Goal: Information Seeking & Learning: Learn about a topic

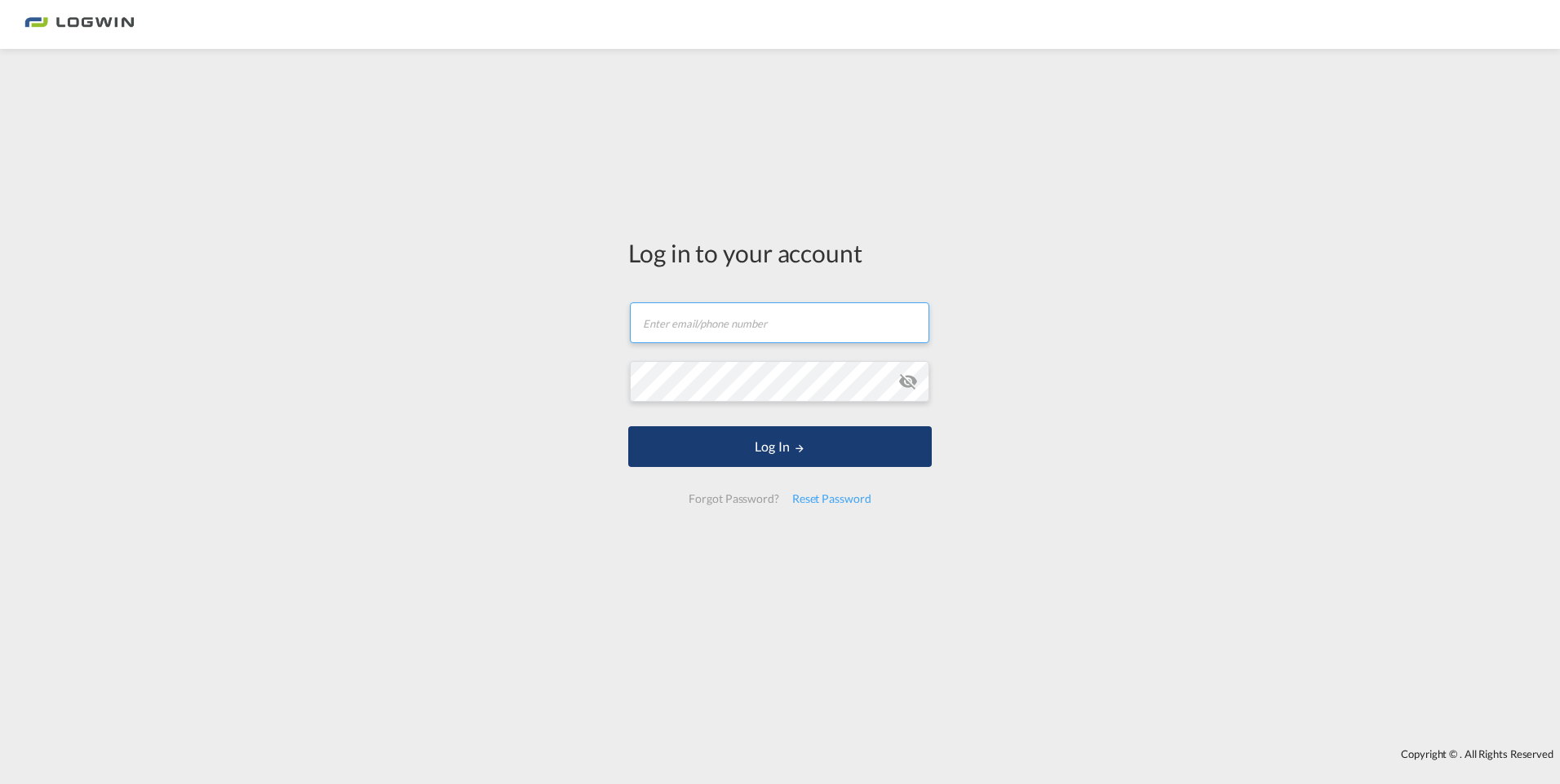
type input "[PERSON_NAME][EMAIL_ADDRESS][DOMAIN_NAME]"
click at [766, 445] on button "Log In" at bounding box center [780, 447] width 304 height 41
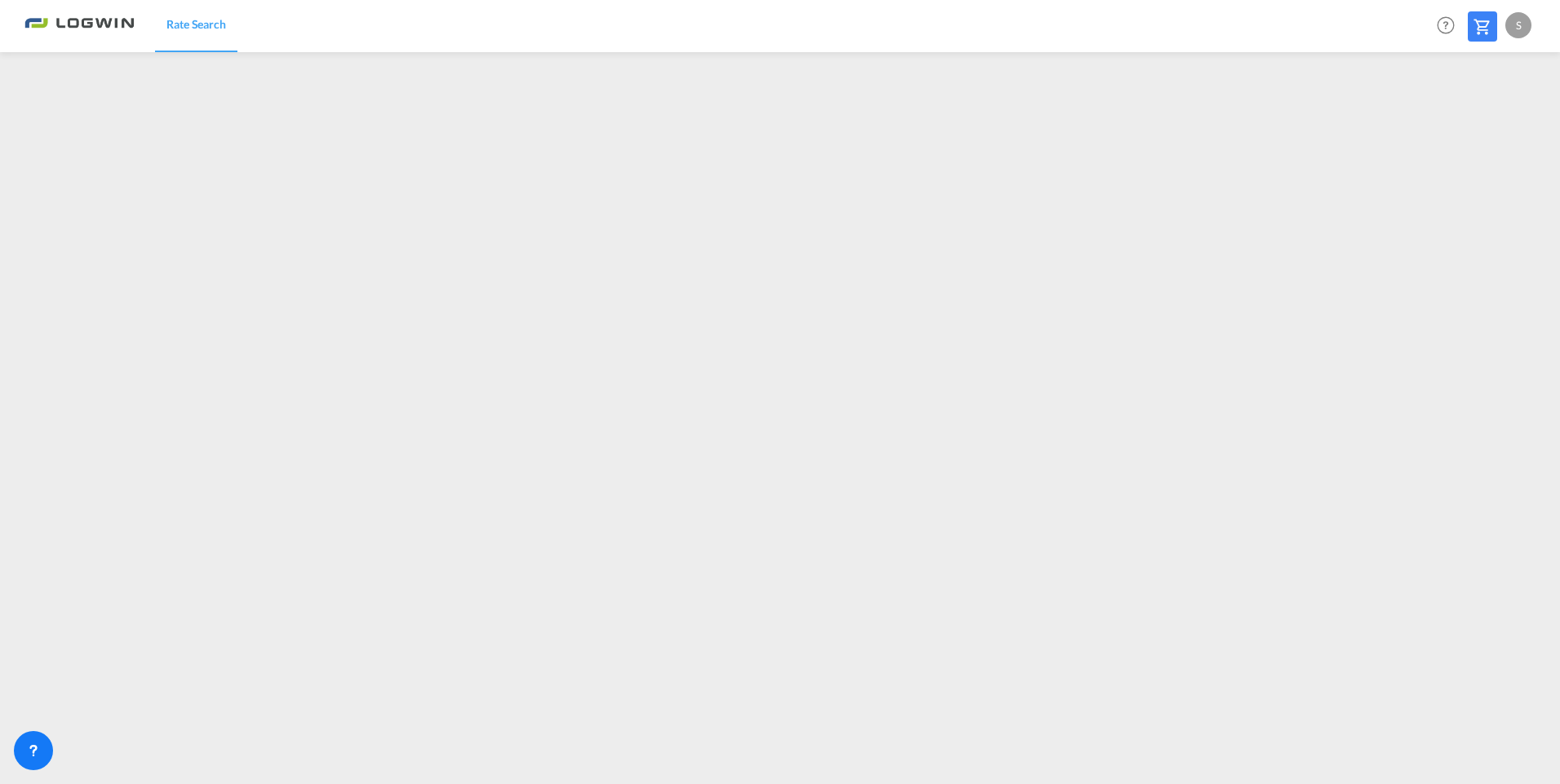
click at [1512, 21] on div "S" at bounding box center [1518, 25] width 26 height 26
click at [1489, 123] on button "Logout" at bounding box center [1498, 124] width 106 height 33
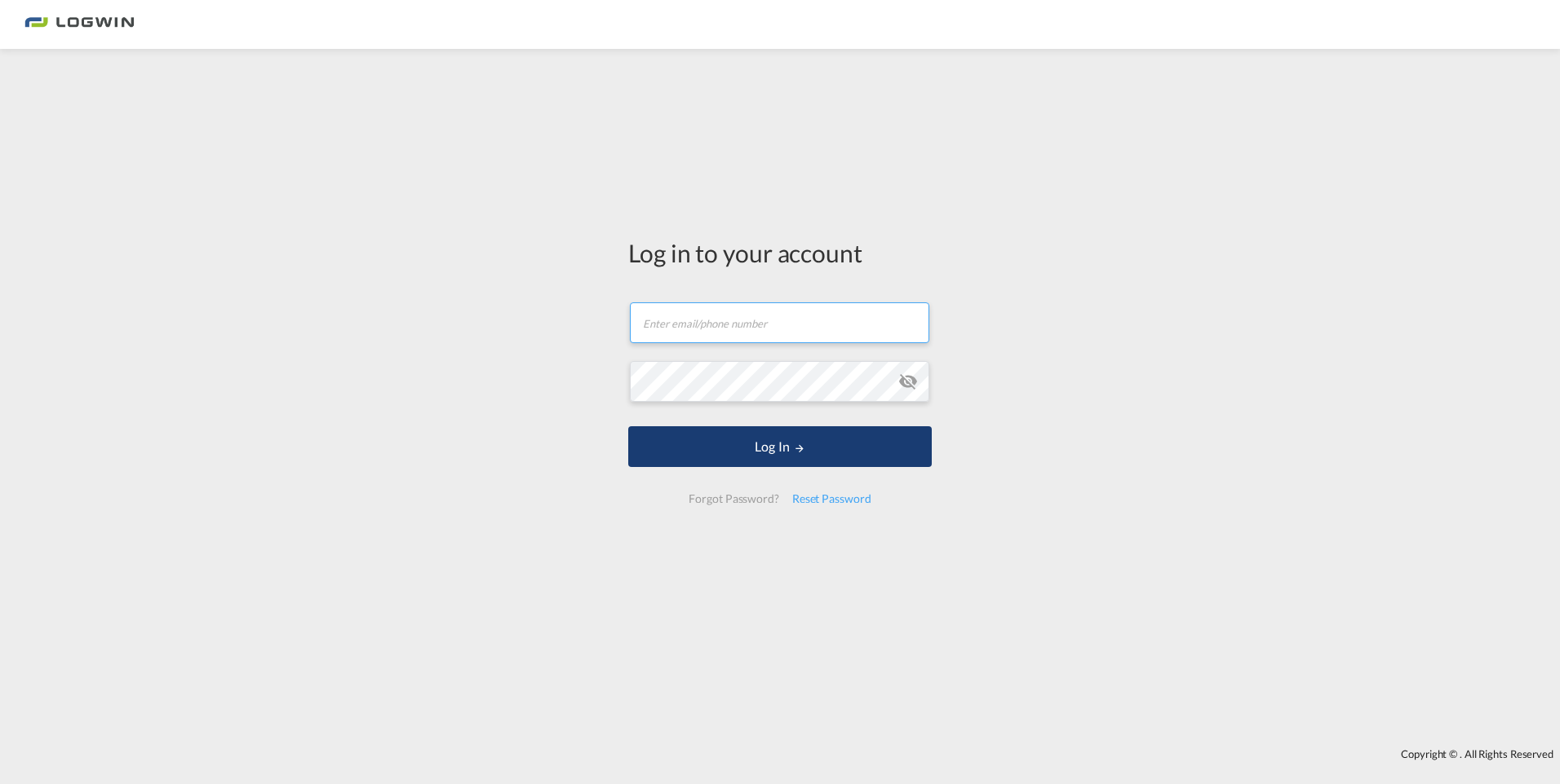
type input "[PERSON_NAME][EMAIL_ADDRESS][DOMAIN_NAME]"
click at [784, 450] on button "Log In" at bounding box center [780, 447] width 304 height 41
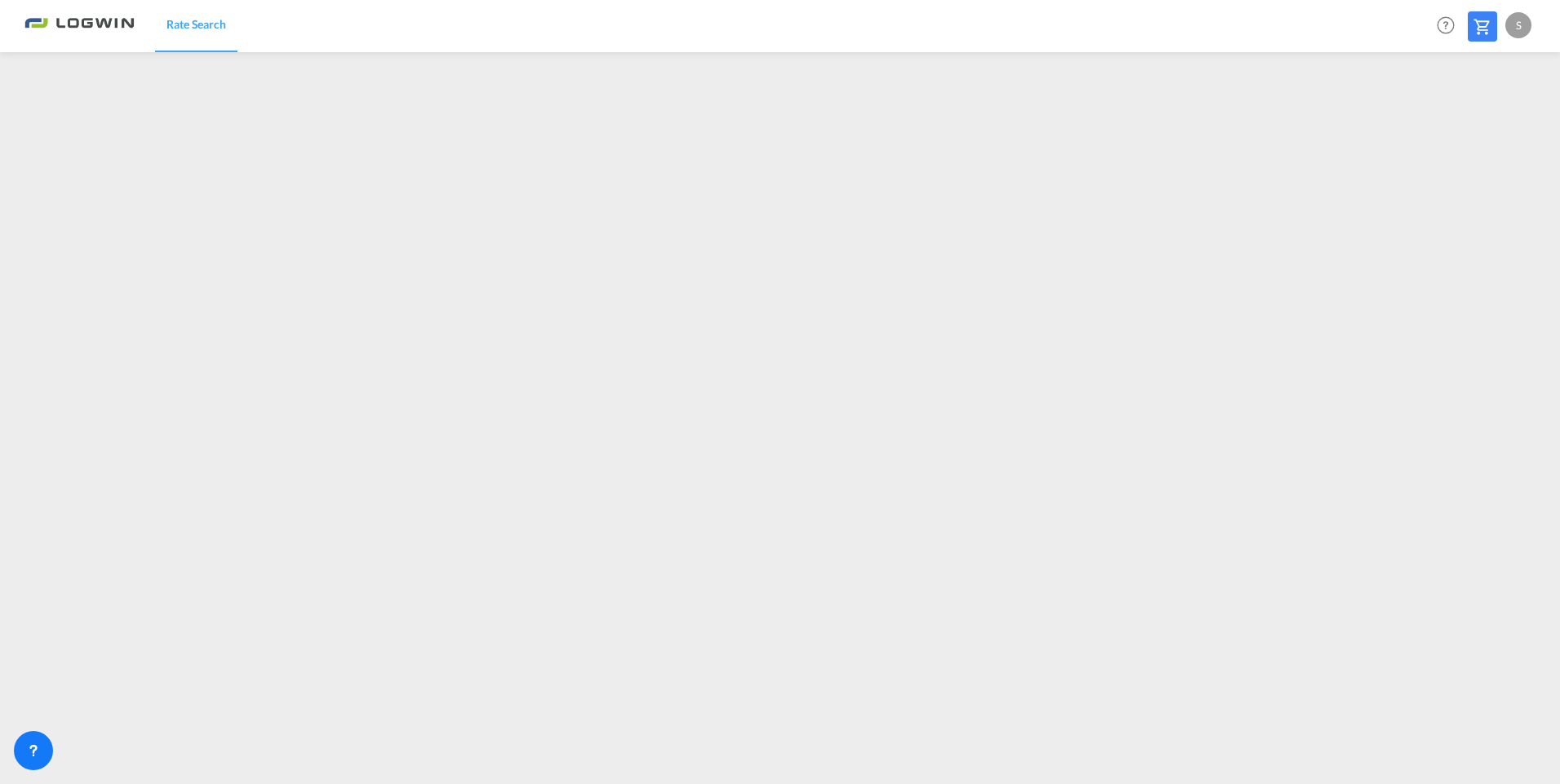
click at [1510, 29] on div "S" at bounding box center [1518, 25] width 26 height 26
click at [1466, 128] on button "Logout" at bounding box center [1498, 124] width 106 height 33
type input "[PERSON_NAME][EMAIL_ADDRESS][DOMAIN_NAME]"
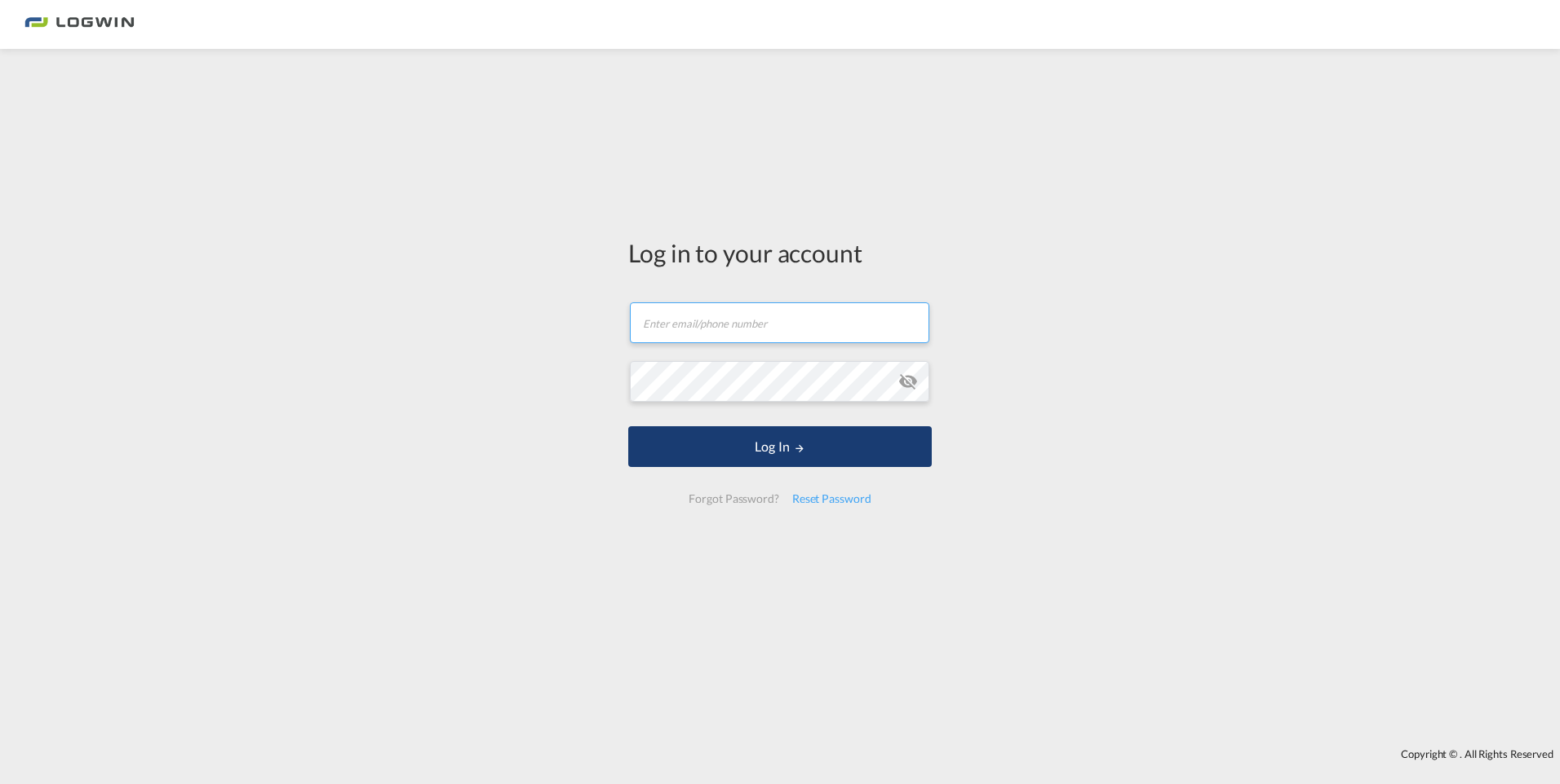
type input "[PERSON_NAME][EMAIL_ADDRESS][DOMAIN_NAME]"
click at [685, 444] on button "Log In" at bounding box center [780, 447] width 304 height 41
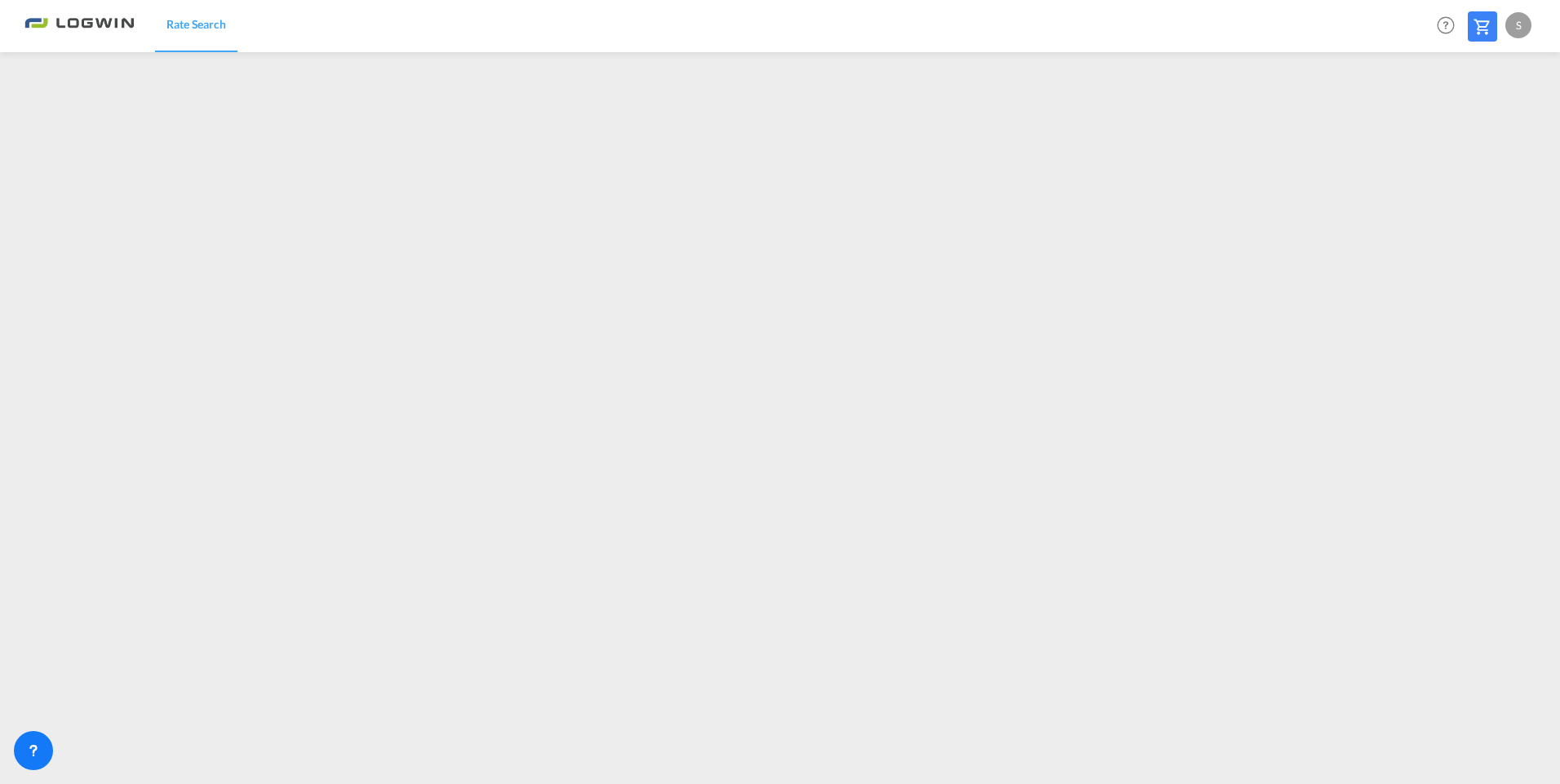
click at [1512, 22] on div "S" at bounding box center [1518, 25] width 26 height 26
click at [914, 515] on md-backdrop at bounding box center [780, 392] width 1560 height 784
click at [1517, 25] on div "S" at bounding box center [1518, 25] width 26 height 26
click at [1479, 125] on button "Logout" at bounding box center [1498, 124] width 106 height 33
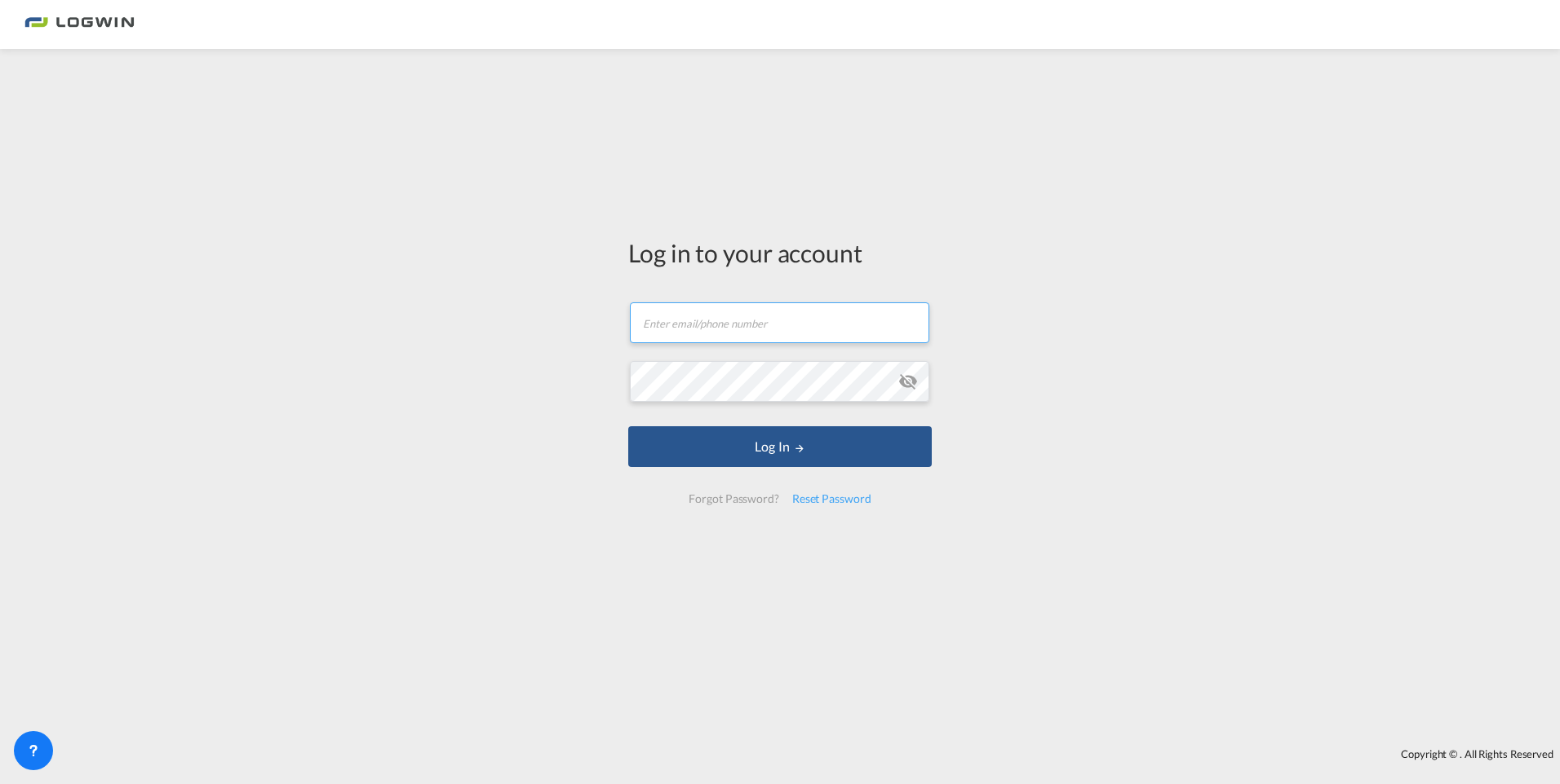
type input "[PERSON_NAME][EMAIL_ADDRESS][DOMAIN_NAME]"
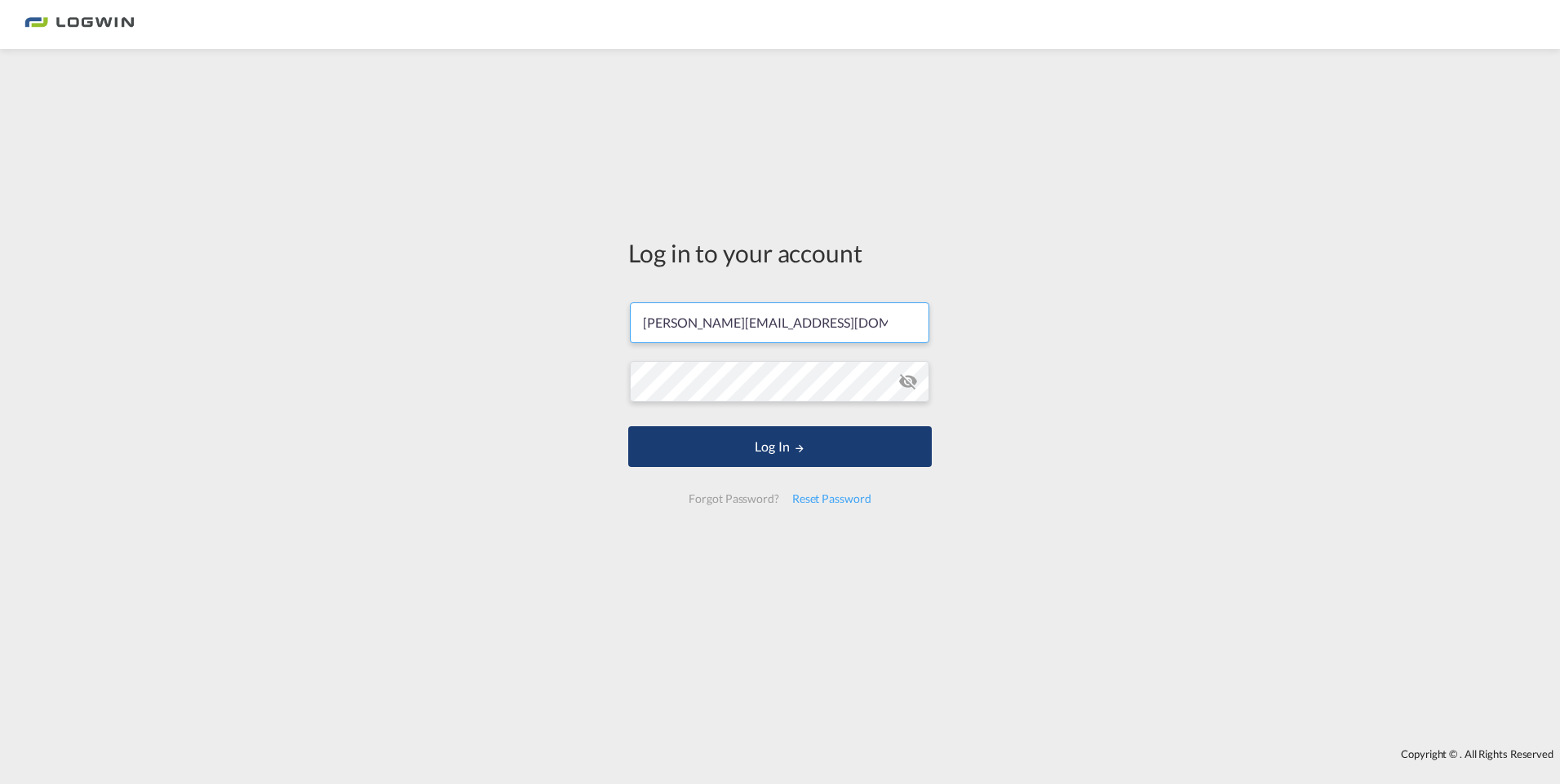
click at [786, 441] on button "Log In" at bounding box center [780, 447] width 304 height 41
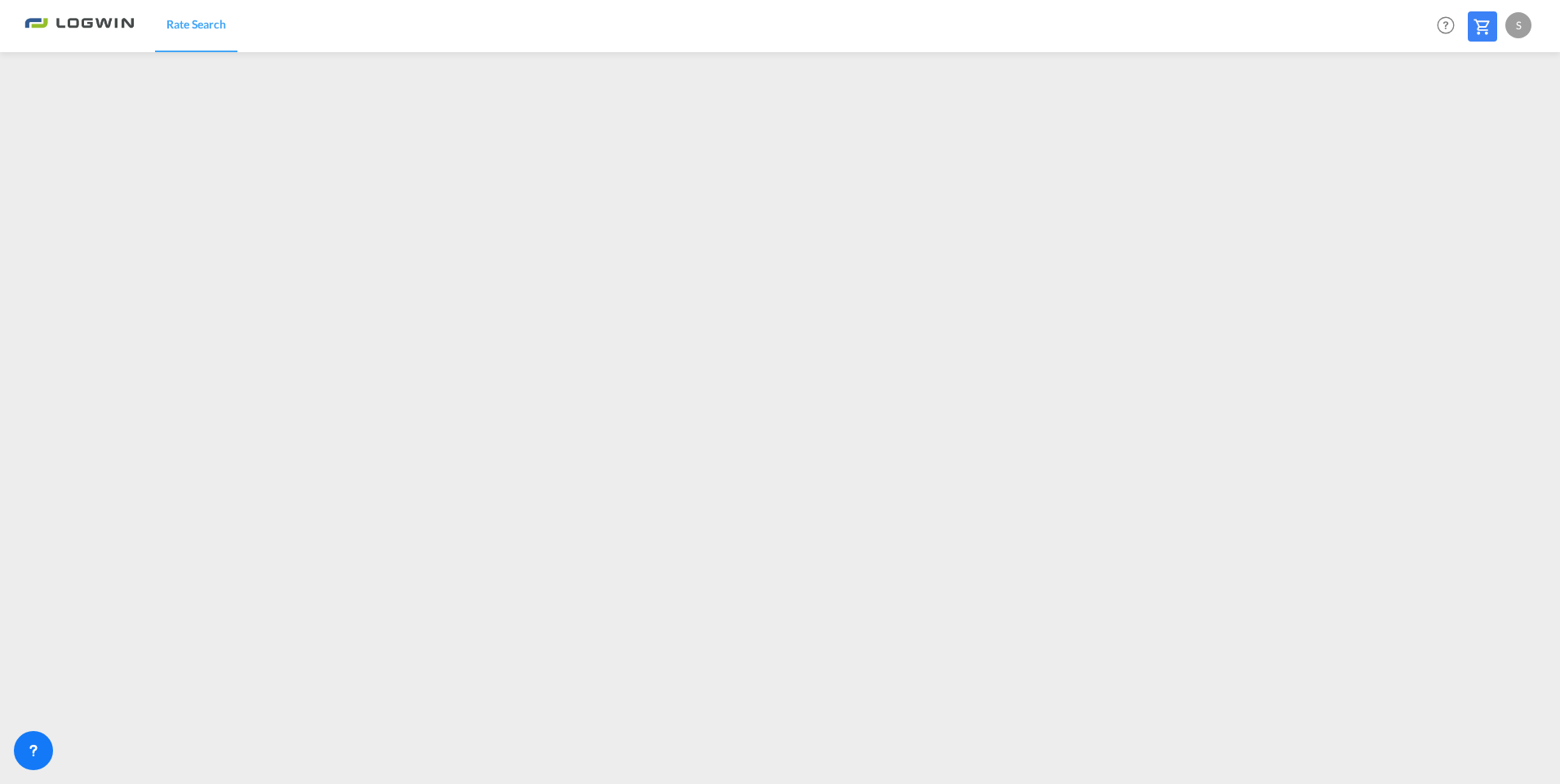
click at [1523, 25] on div "S" at bounding box center [1518, 25] width 26 height 26
click at [1489, 130] on button "Logout" at bounding box center [1498, 124] width 106 height 33
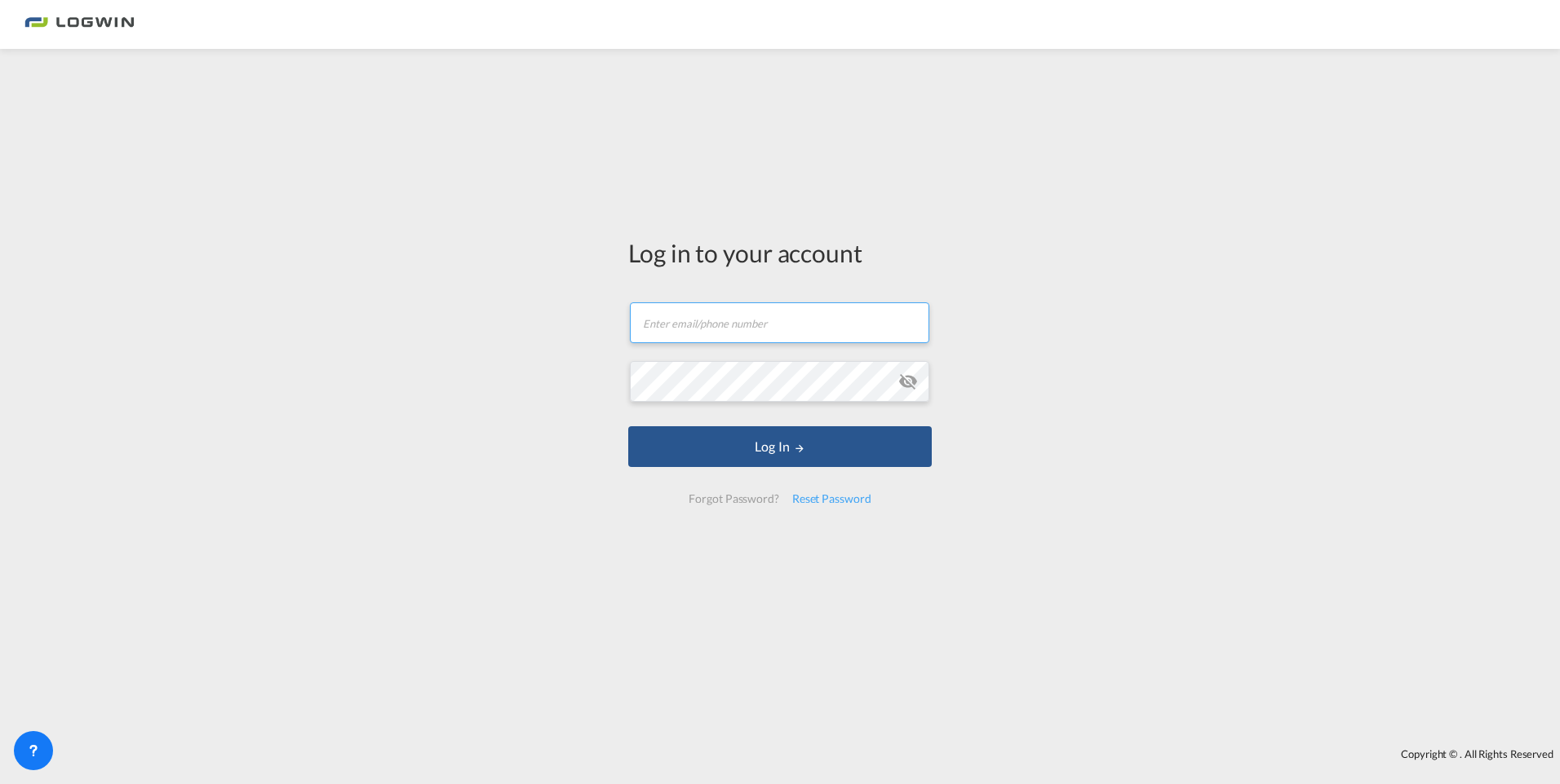
type input "[PERSON_NAME][EMAIL_ADDRESS][DOMAIN_NAME]"
